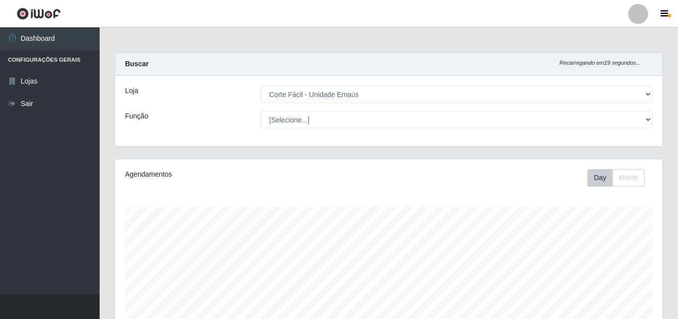
select select "201"
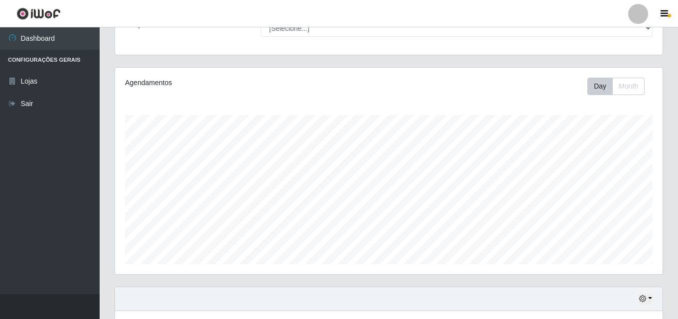
scroll to position [199, 0]
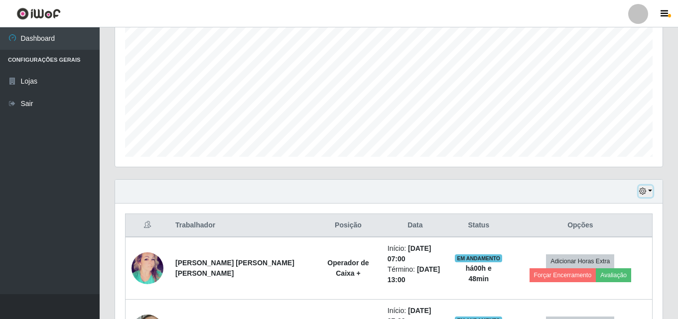
click at [646, 191] on icon "button" at bounding box center [642, 191] width 7 height 7
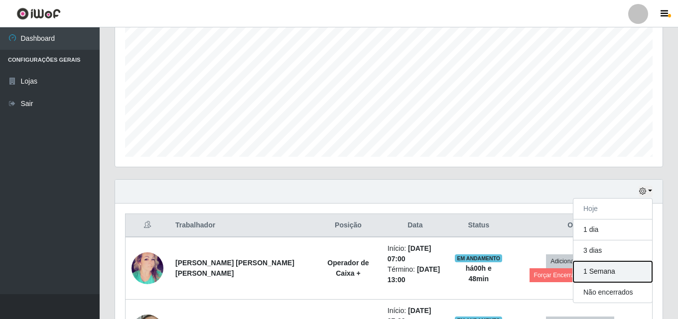
click at [597, 273] on button "1 Semana" at bounding box center [613, 272] width 79 height 21
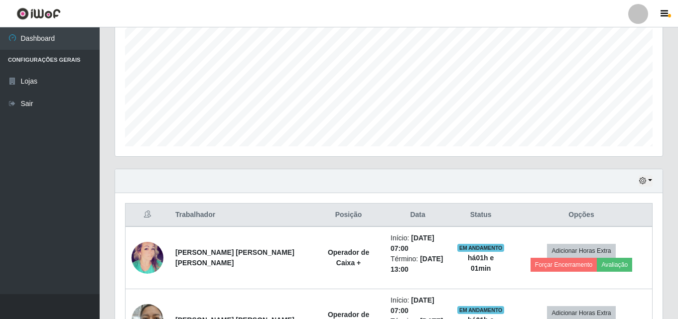
scroll to position [227, 0]
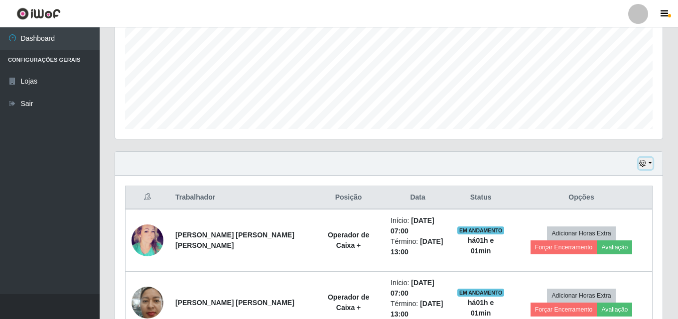
click at [647, 162] on button "button" at bounding box center [646, 163] width 14 height 11
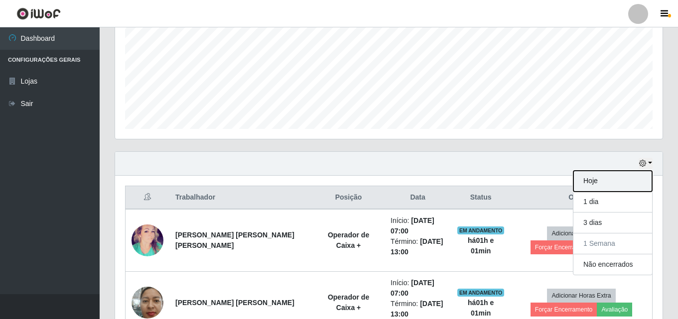
click at [582, 179] on button "Hoje" at bounding box center [613, 181] width 79 height 21
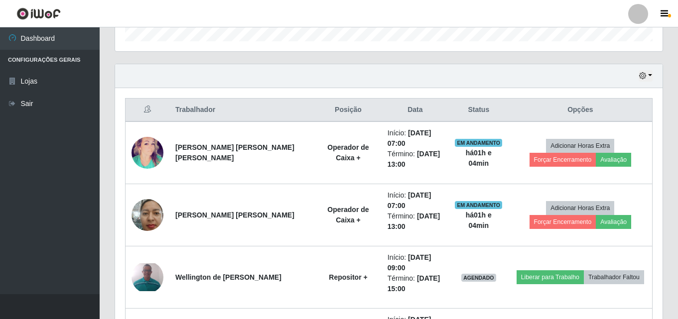
scroll to position [314, 0]
click at [646, 78] on icon "button" at bounding box center [642, 76] width 7 height 7
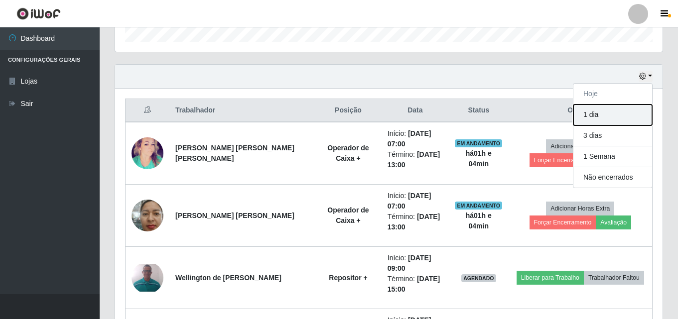
click at [622, 115] on button "1 dia" at bounding box center [613, 115] width 79 height 21
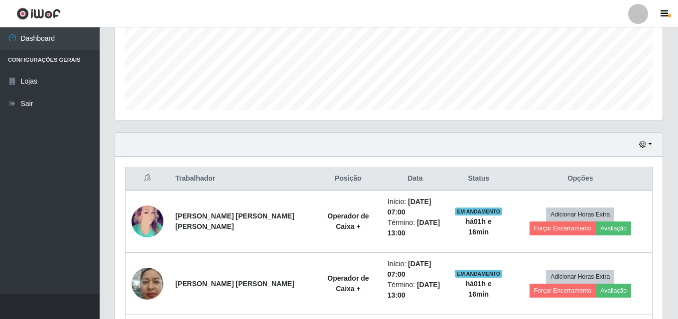
scroll to position [265, 0]
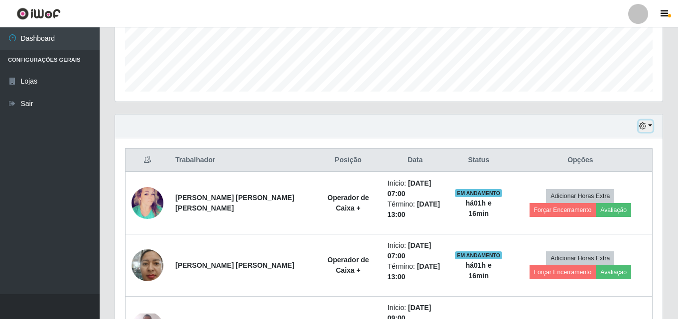
click at [647, 126] on button "button" at bounding box center [646, 126] width 14 height 11
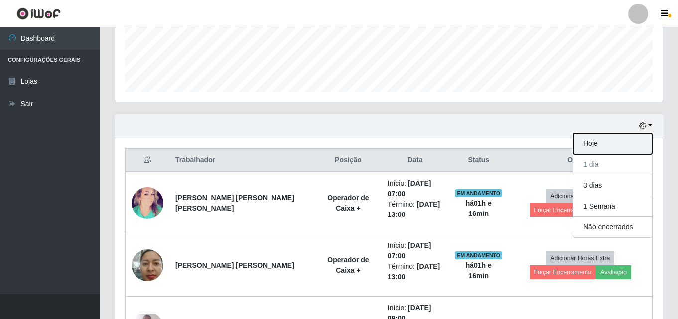
click at [586, 146] on button "Hoje" at bounding box center [613, 144] width 79 height 21
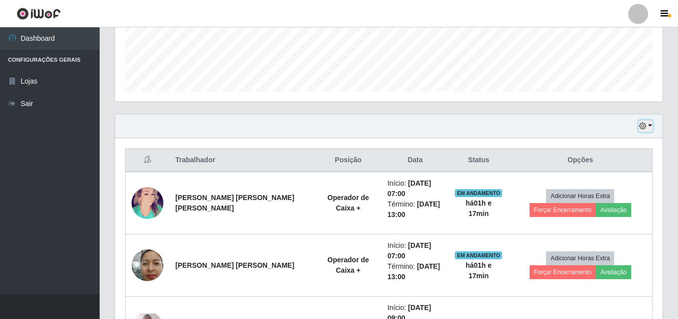
click at [644, 130] on icon "button" at bounding box center [642, 126] width 7 height 7
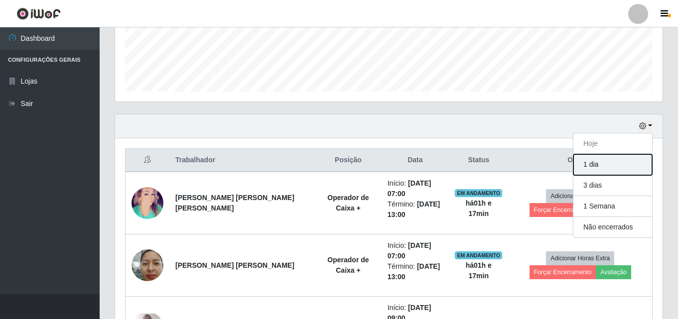
click at [607, 167] on button "1 dia" at bounding box center [613, 164] width 79 height 21
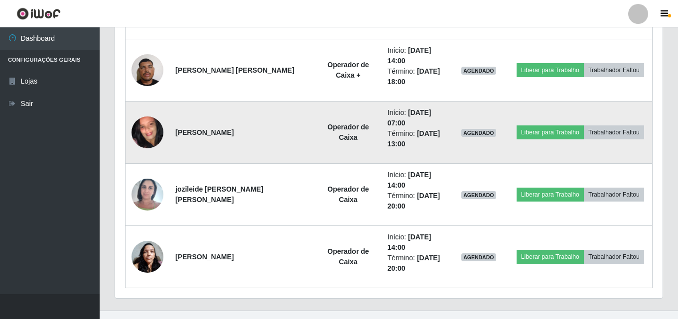
scroll to position [601, 0]
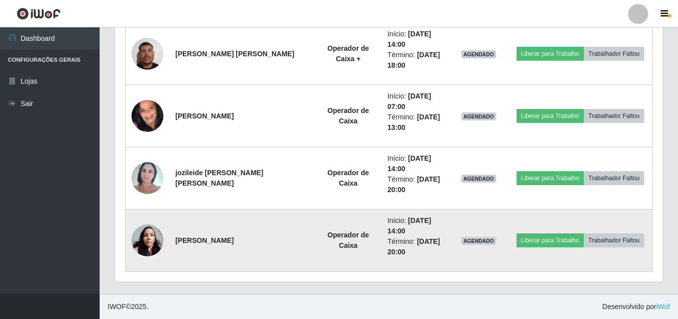
click at [157, 238] on img at bounding box center [148, 240] width 32 height 42
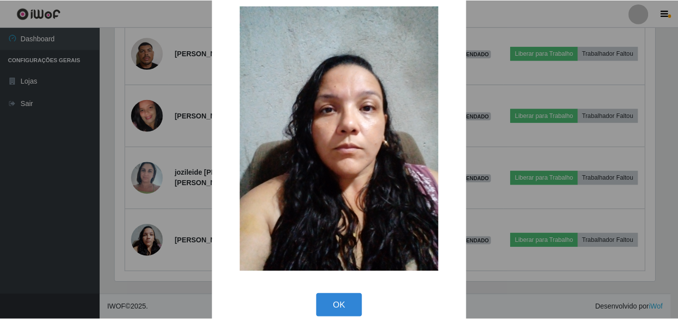
scroll to position [33, 0]
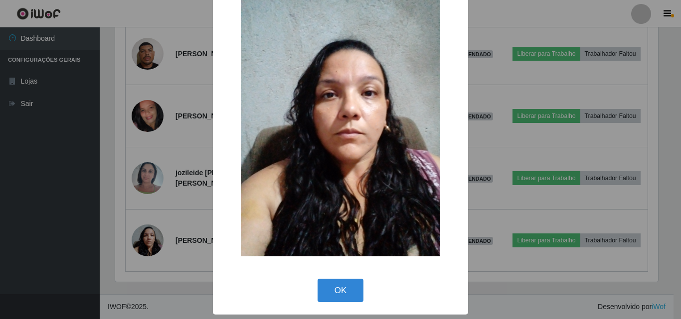
click at [330, 290] on button "OK" at bounding box center [340, 290] width 46 height 23
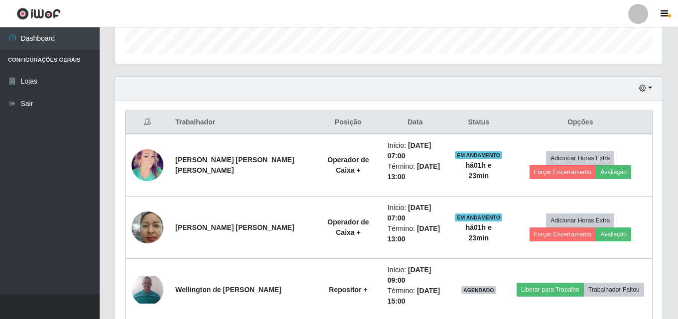
scroll to position [302, 0]
click at [648, 89] on button "button" at bounding box center [646, 88] width 14 height 11
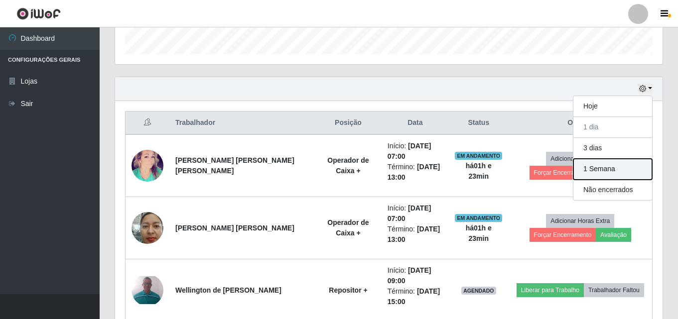
click at [615, 177] on button "1 Semana" at bounding box center [613, 169] width 79 height 21
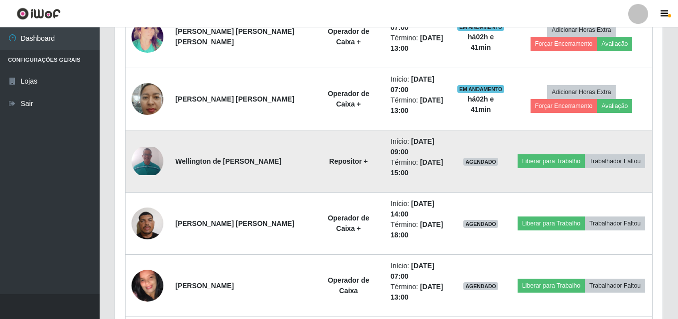
scroll to position [449, 0]
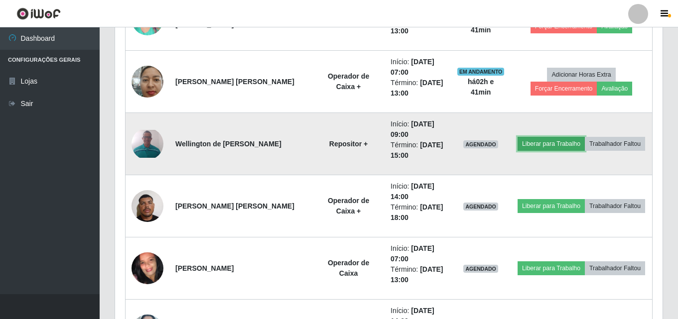
click at [524, 151] on button "Liberar para Trabalho" at bounding box center [551, 144] width 67 height 14
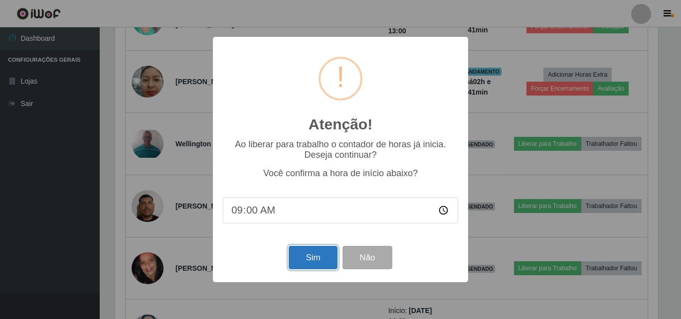
click at [297, 258] on button "Sim" at bounding box center [313, 257] width 48 height 23
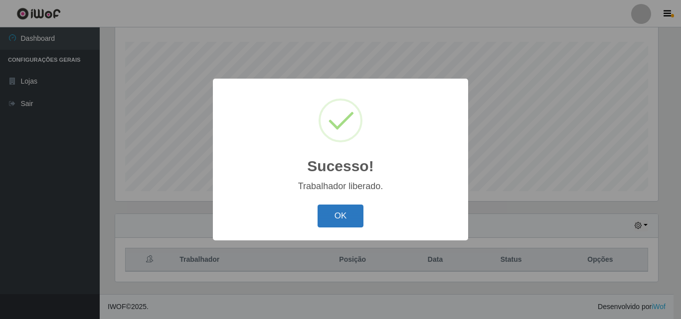
click at [345, 210] on button "OK" at bounding box center [340, 216] width 46 height 23
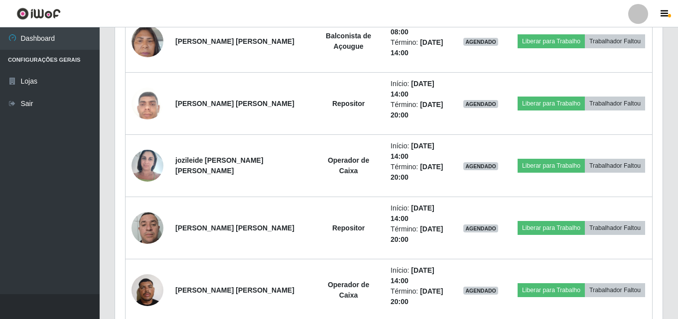
scroll to position [1523, 0]
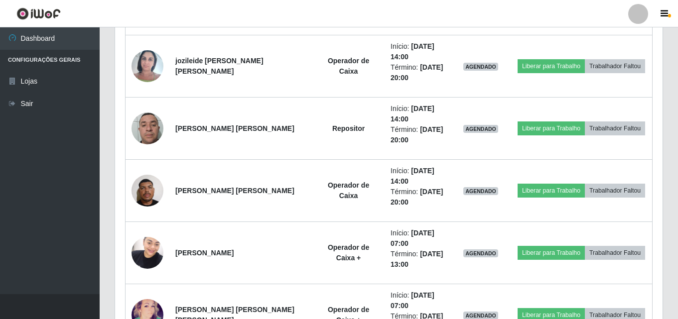
click at [306, 12] on header "Perfil Alterar Senha Sair" at bounding box center [339, 13] width 678 height 27
